Goal: Information Seeking & Learning: Learn about a topic

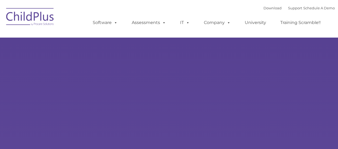
type input ""
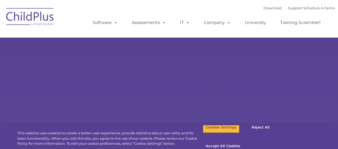
select select "MEDIUM"
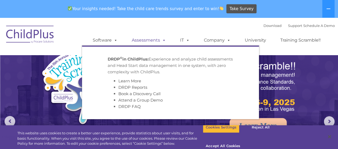
click at [155, 37] on link "Assessments" at bounding box center [148, 40] width 45 height 11
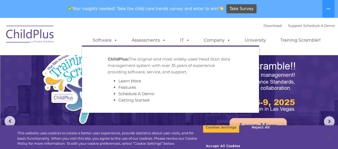
click at [103, 40] on link "Software" at bounding box center [105, 40] width 36 height 11
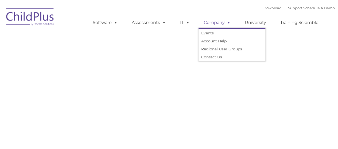
type input ""
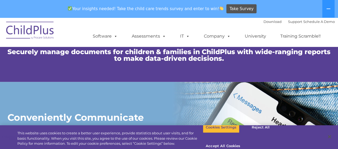
scroll to position [523, 0]
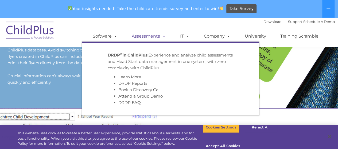
click at [155, 35] on link "Assessments" at bounding box center [148, 36] width 45 height 11
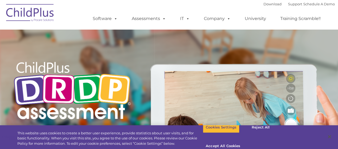
type input ""
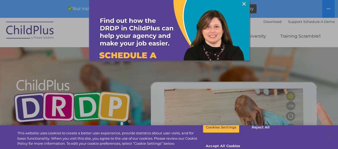
click at [262, 20] on div at bounding box center [169, 74] width 338 height 149
